Goal: Information Seeking & Learning: Learn about a topic

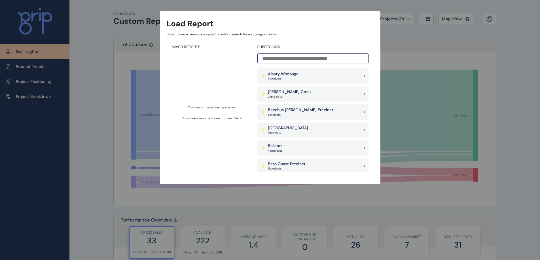
click at [287, 91] on p "[PERSON_NAME] Creek" at bounding box center [290, 92] width 44 height 6
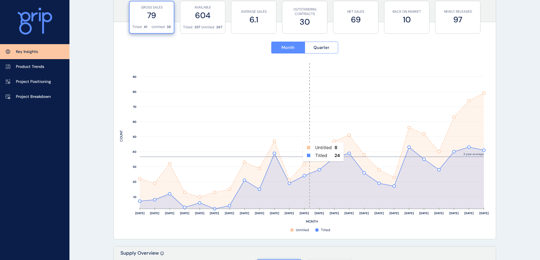
scroll to position [226, 0]
click at [317, 47] on span "Quarter" at bounding box center [321, 47] width 16 height 6
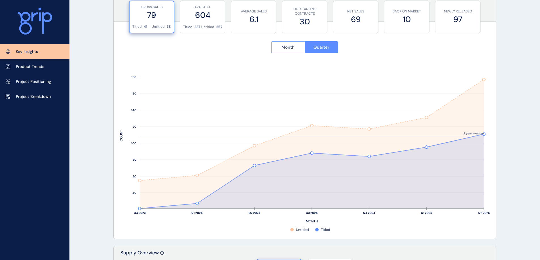
click at [297, 51] on button "Month" at bounding box center [287, 47] width 33 height 12
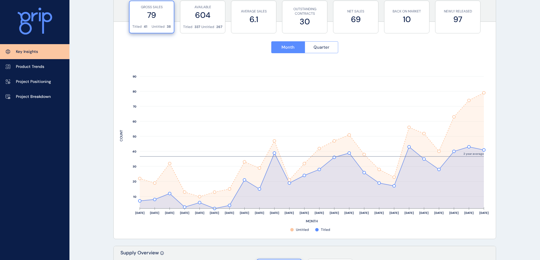
click at [310, 48] on button "Quarter" at bounding box center [322, 47] width 34 height 12
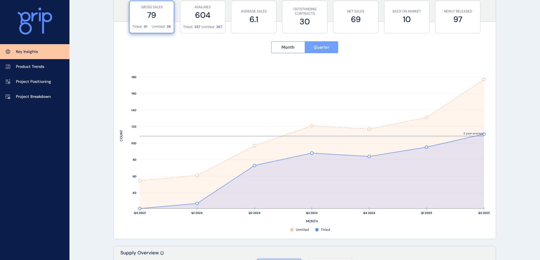
click at [310, 48] on button "Quarter" at bounding box center [322, 47] width 34 height 12
click at [286, 50] on span "Month" at bounding box center [287, 47] width 13 height 6
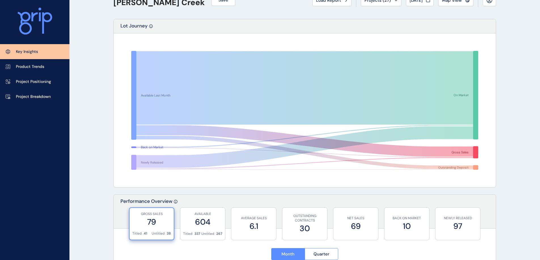
scroll to position [0, 0]
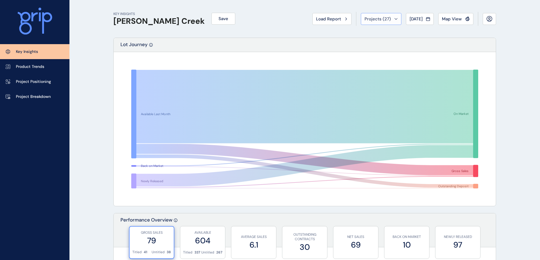
click at [389, 20] on div "Projects ( 27 )" at bounding box center [380, 19] width 33 height 6
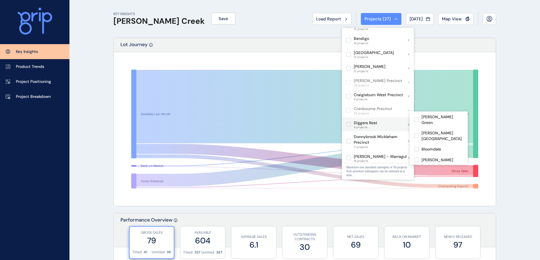
scroll to position [85, 0]
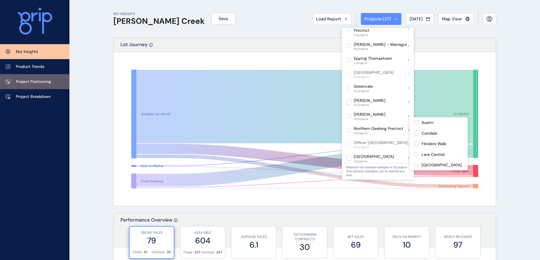
click at [27, 81] on p "Project Positioning" at bounding box center [33, 82] width 35 height 6
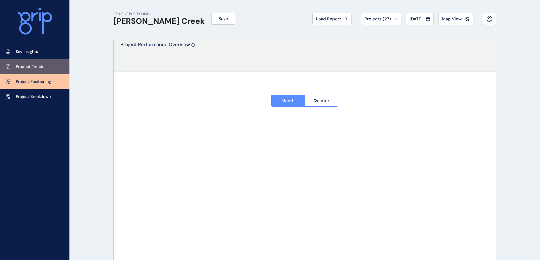
type input "*********"
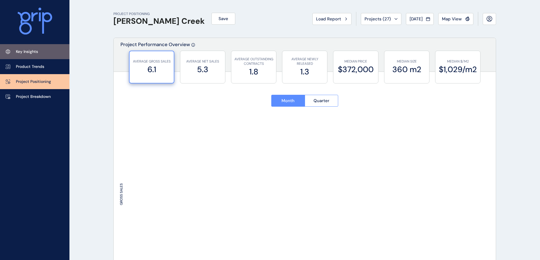
click at [30, 50] on p "Key Insights" at bounding box center [27, 52] width 22 height 6
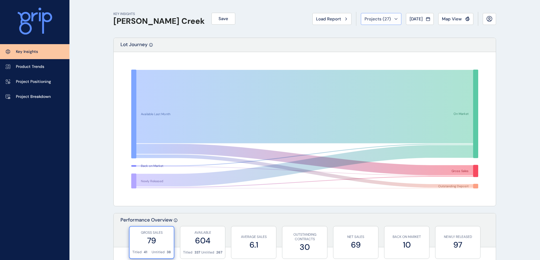
click at [390, 20] on div "Projects ( 27 )" at bounding box center [380, 19] width 33 height 6
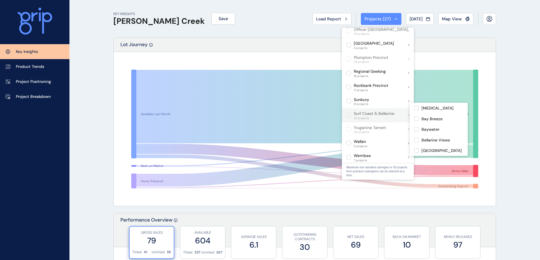
click at [348, 113] on label at bounding box center [348, 115] width 5 height 5
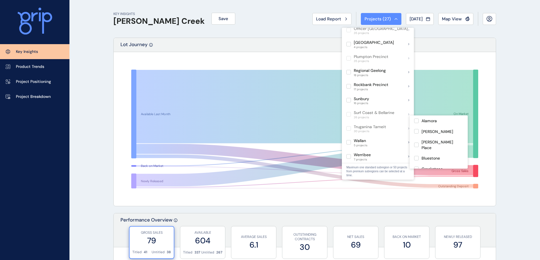
scroll to position [311, 0]
click at [417, 121] on label at bounding box center [416, 121] width 5 height 5
click at [416, 132] on label at bounding box center [416, 131] width 5 height 5
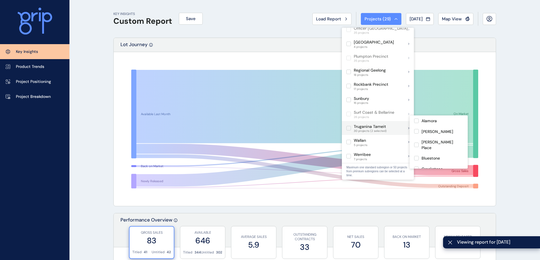
click at [348, 126] on label at bounding box center [348, 128] width 5 height 5
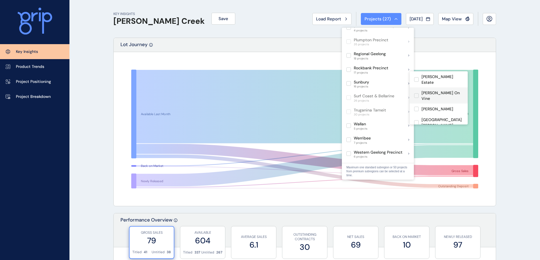
scroll to position [327, 0]
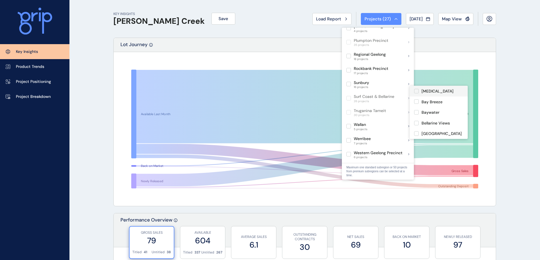
click at [416, 92] on label at bounding box center [416, 91] width 5 height 5
click at [416, 102] on label at bounding box center [416, 101] width 5 height 5
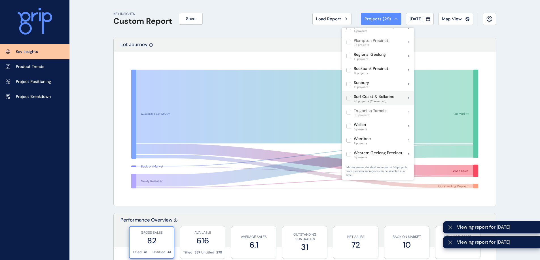
click at [350, 96] on label at bounding box center [348, 98] width 5 height 5
click at [348, 96] on label at bounding box center [348, 98] width 5 height 5
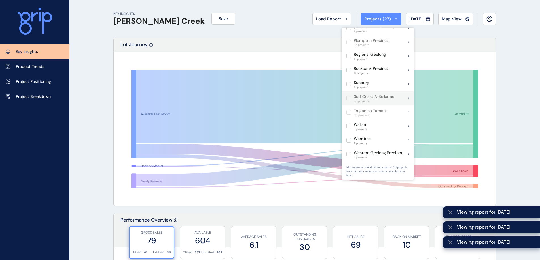
click at [349, 96] on label at bounding box center [348, 98] width 5 height 5
click at [361, 94] on p "Surf Coast & Bellarine" at bounding box center [374, 97] width 41 height 6
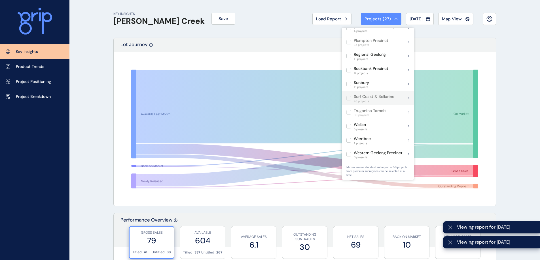
click at [408, 97] on icon at bounding box center [408, 98] width 1 height 2
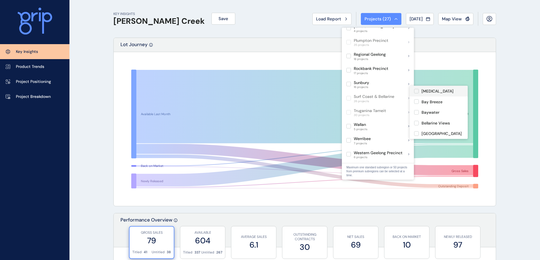
click at [415, 90] on label at bounding box center [416, 91] width 5 height 5
click at [416, 101] on label at bounding box center [416, 101] width 5 height 5
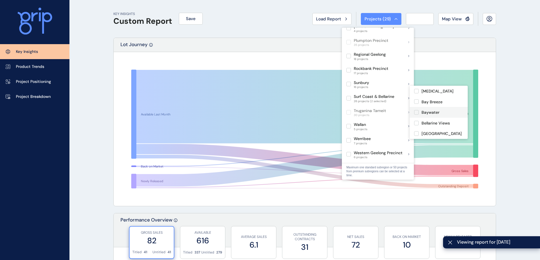
click at [416, 113] on label at bounding box center [416, 112] width 5 height 5
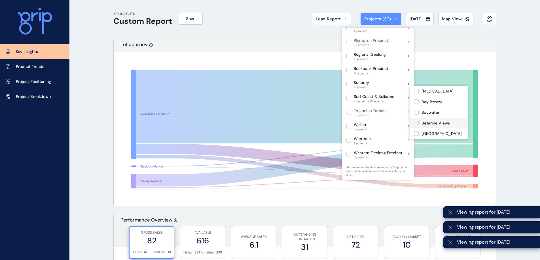
click at [416, 124] on label at bounding box center [416, 123] width 5 height 5
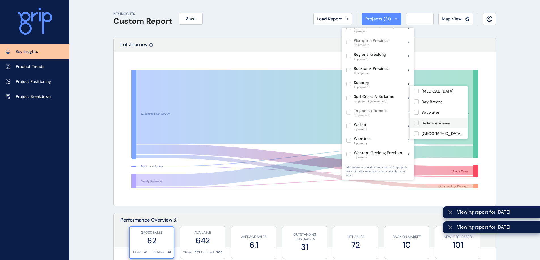
click at [416, 135] on label at bounding box center [416, 133] width 5 height 5
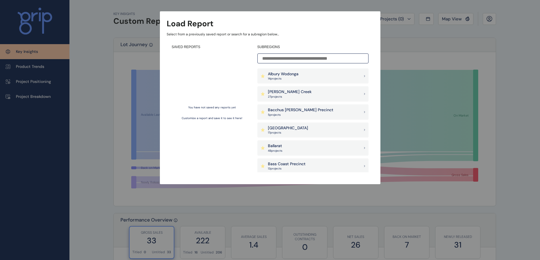
click at [304, 96] on div "[PERSON_NAME] Creek 27 project s" at bounding box center [312, 93] width 111 height 15
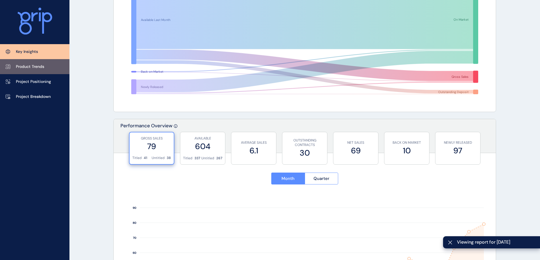
scroll to position [95, 0]
click at [30, 63] on link "Product Trends" at bounding box center [34, 66] width 69 height 15
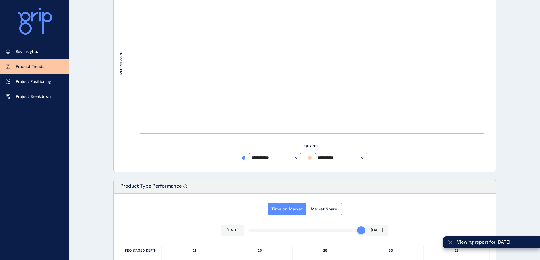
type input "**********"
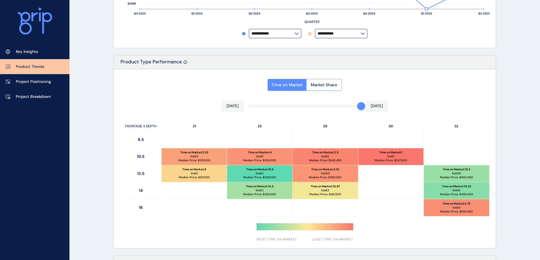
scroll to position [236, 0]
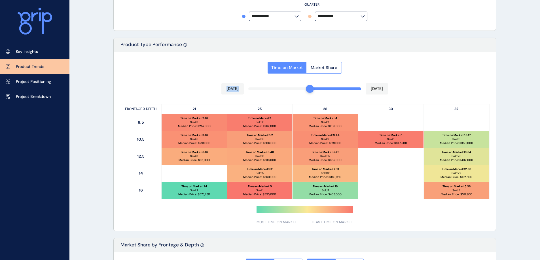
drag, startPoint x: 360, startPoint y: 89, endPoint x: 312, endPoint y: 88, distance: 47.6
click at [312, 88] on div "Time on Market Market Share Feb 2025 Jul 2025 FRONTAGE X DEPTH 21 25 28 30 32 8…" at bounding box center [305, 141] width 382 height 179
